Goal: Navigation & Orientation: Find specific page/section

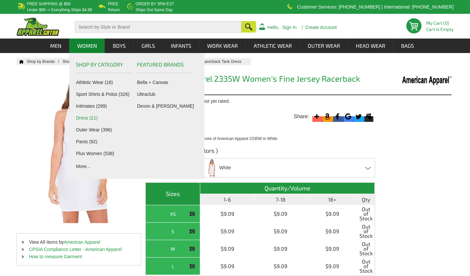
click at [81, 117] on link "Dress (21)" at bounding box center [105, 117] width 58 height 5
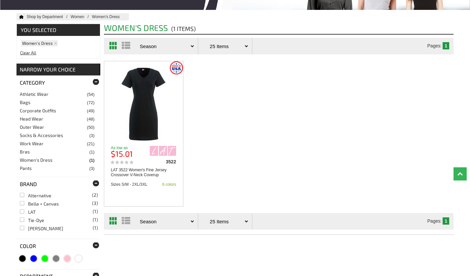
scroll to position [33, 0]
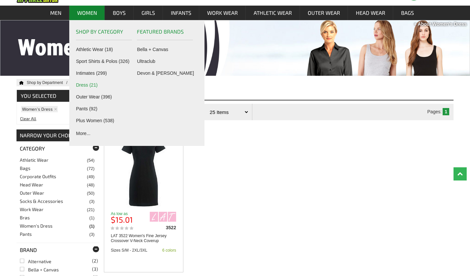
click at [89, 86] on link "Dress (21)" at bounding box center [105, 84] width 58 height 5
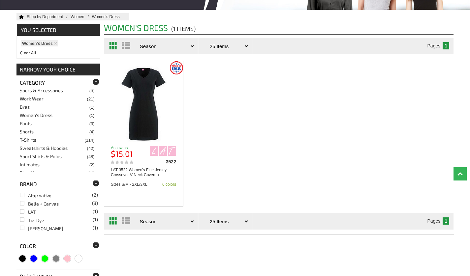
scroll to position [51, 0]
click at [39, 109] on link "Women's Dress" at bounding box center [36, 109] width 33 height 6
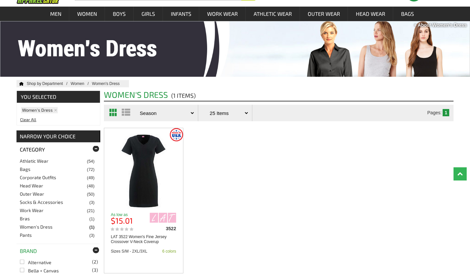
scroll to position [132, 0]
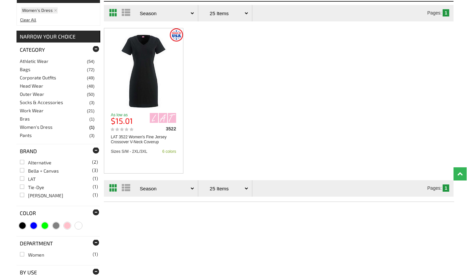
click at [25, 71] on link "Bags" at bounding box center [25, 70] width 11 height 6
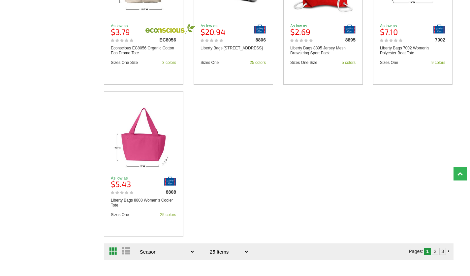
scroll to position [1055, 0]
